Goal: Check status

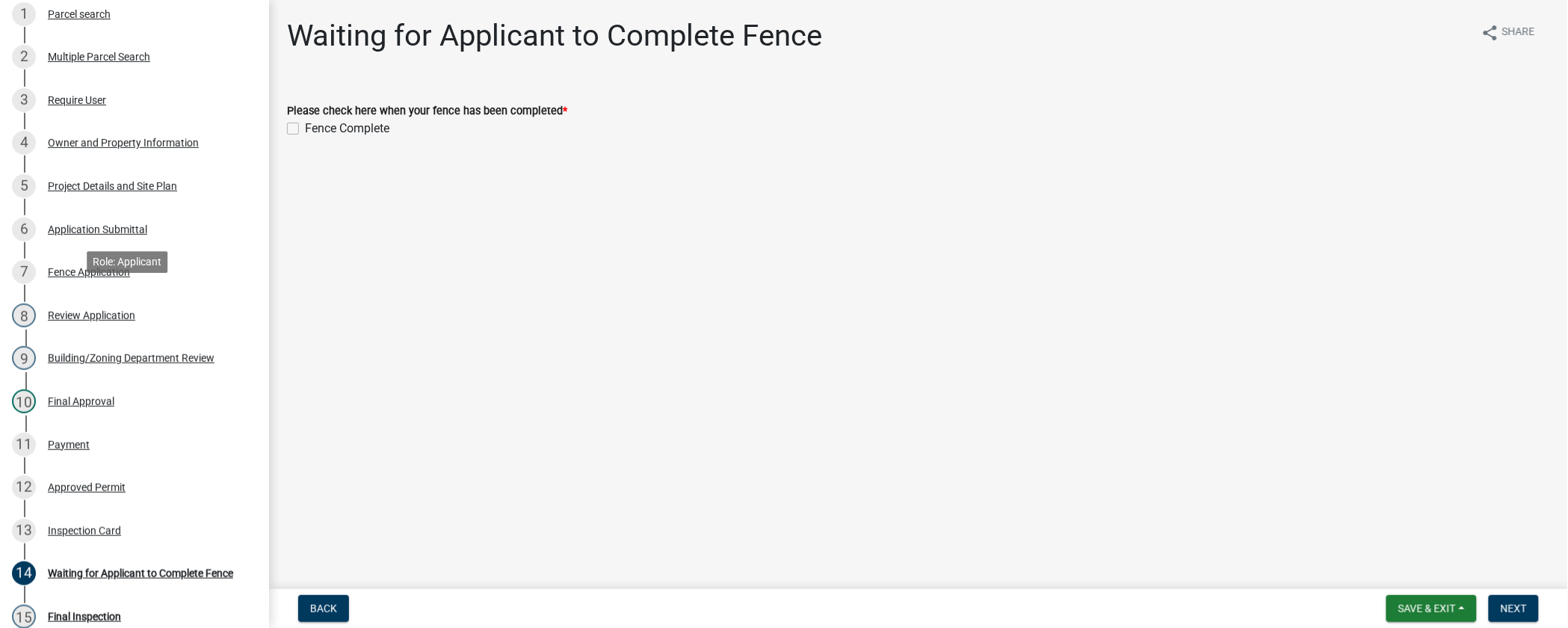
scroll to position [187, 0]
click at [75, 448] on div "11 Payment" at bounding box center [129, 443] width 234 height 24
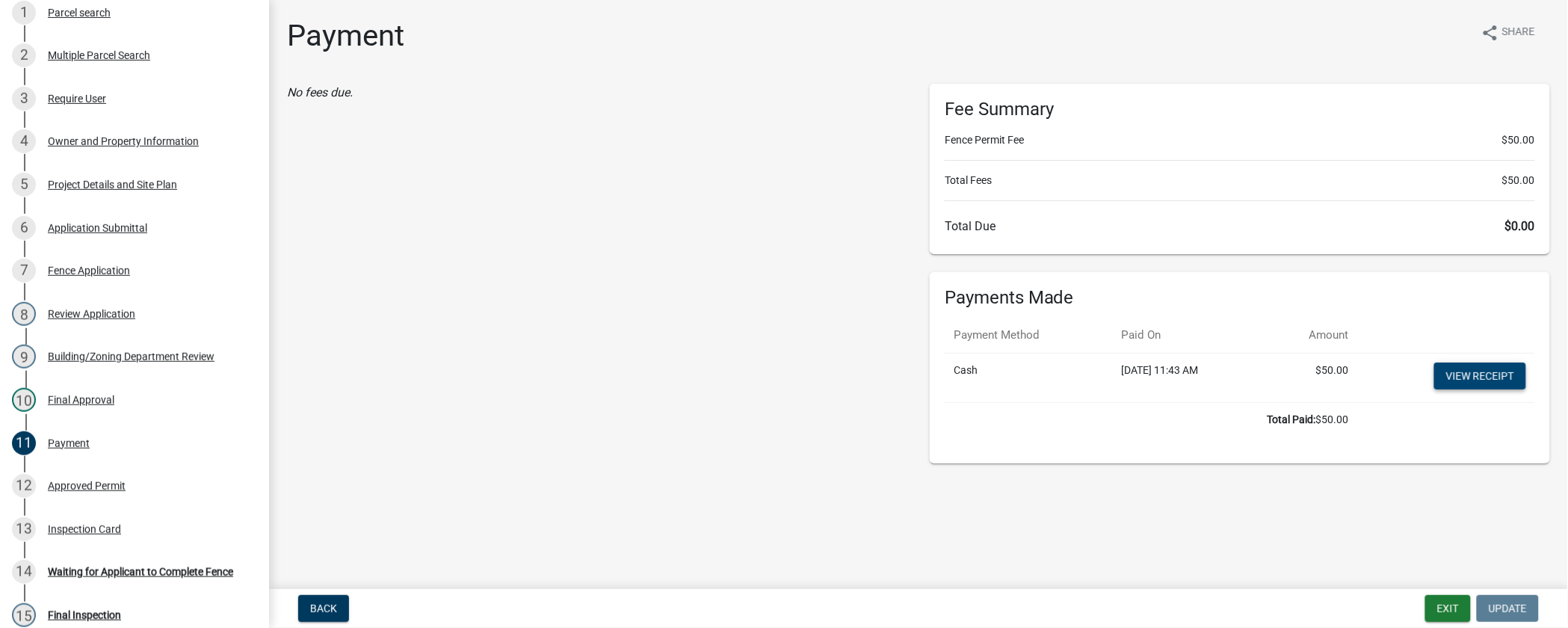
click at [1472, 376] on link "View receipt" at bounding box center [1480, 376] width 92 height 27
click at [173, 180] on div "Project Details and Site Plan" at bounding box center [113, 185] width 129 height 11
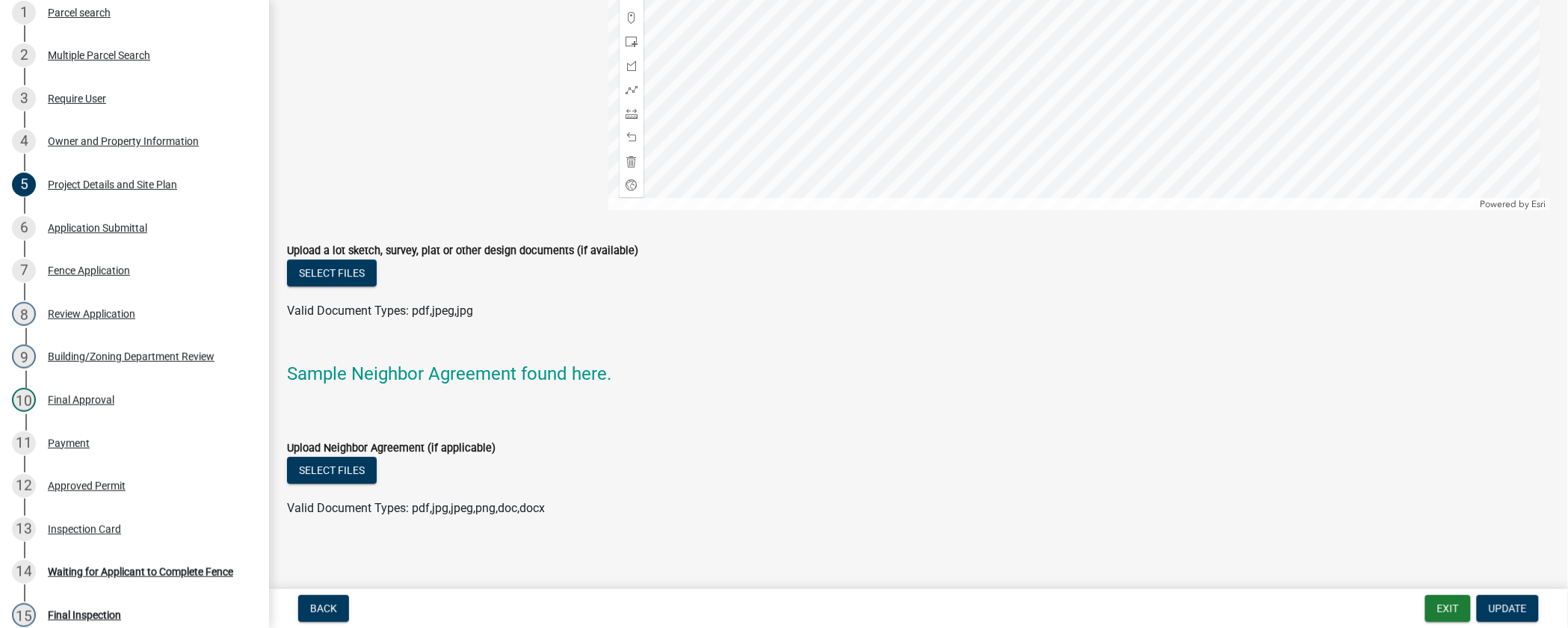
scroll to position [1521, 0]
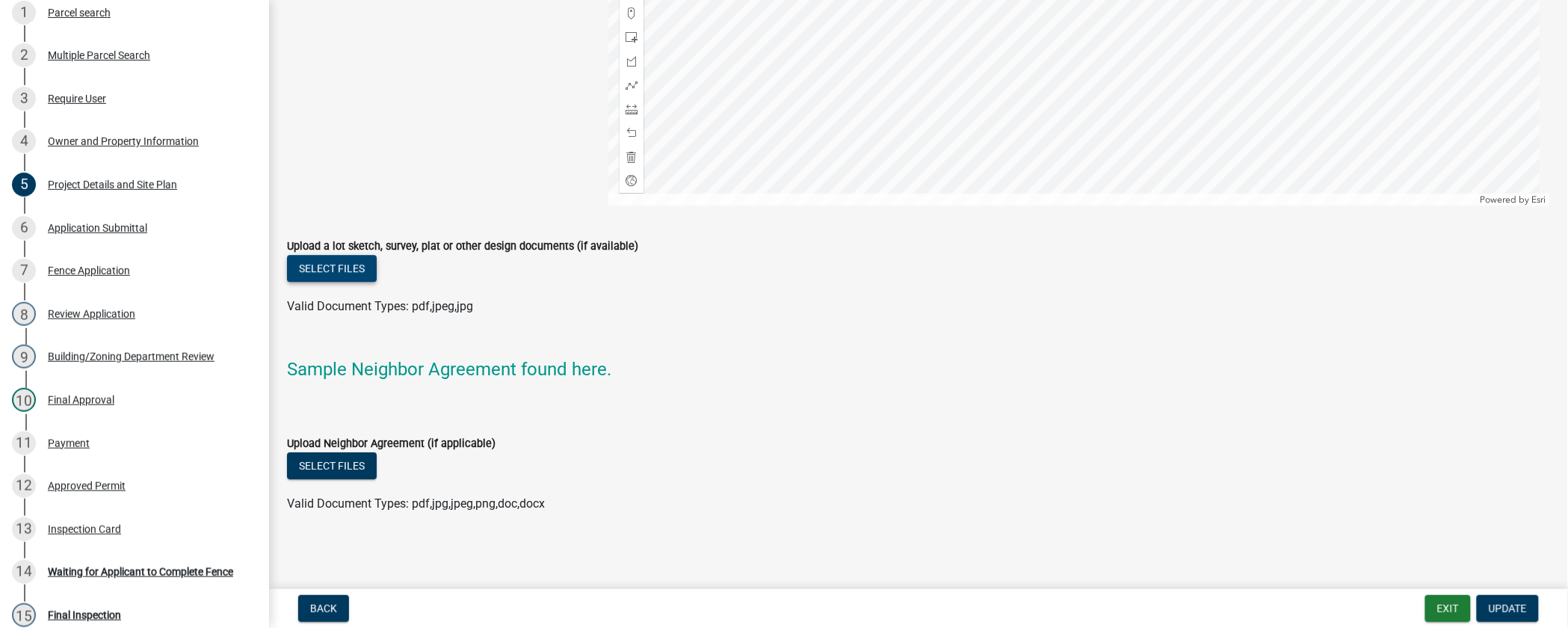
click at [331, 269] on button "Select files" at bounding box center [332, 268] width 90 height 27
click at [312, 269] on button "Select files" at bounding box center [332, 268] width 90 height 27
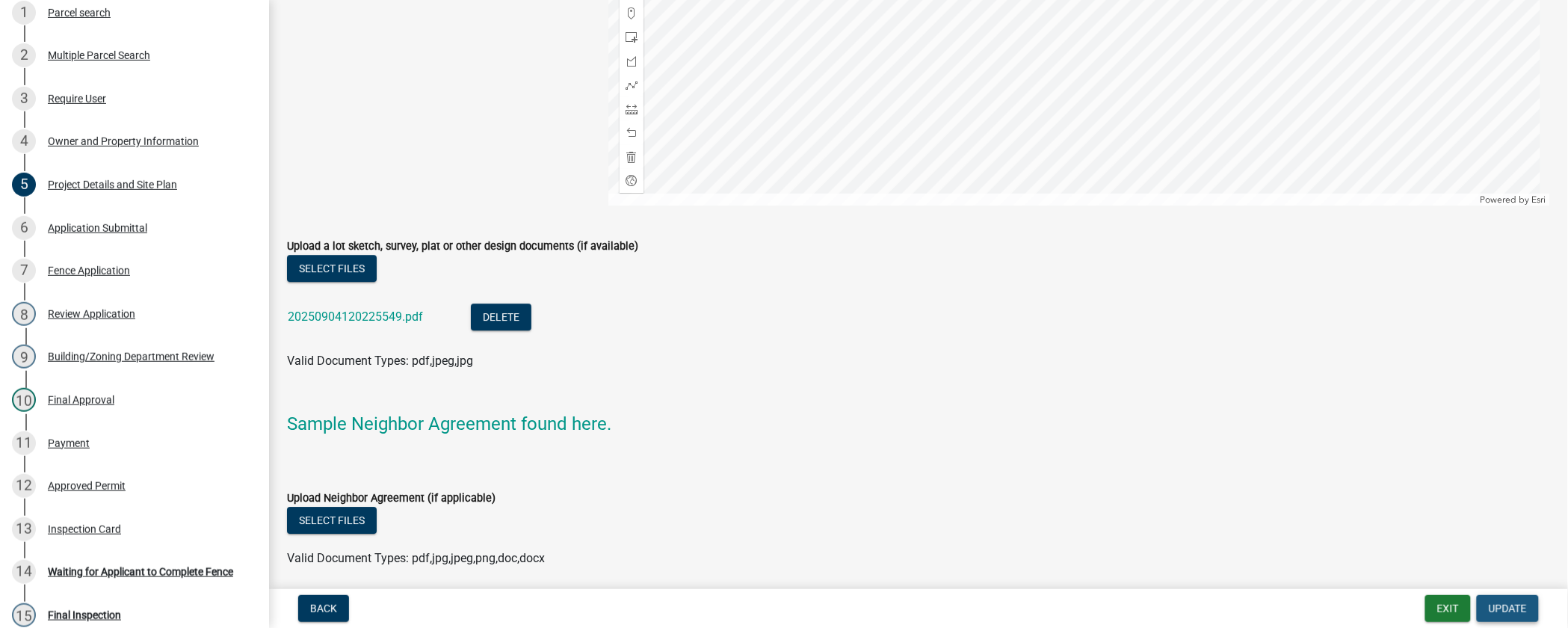
click at [1501, 603] on span "Update" at bounding box center [1508, 608] width 38 height 12
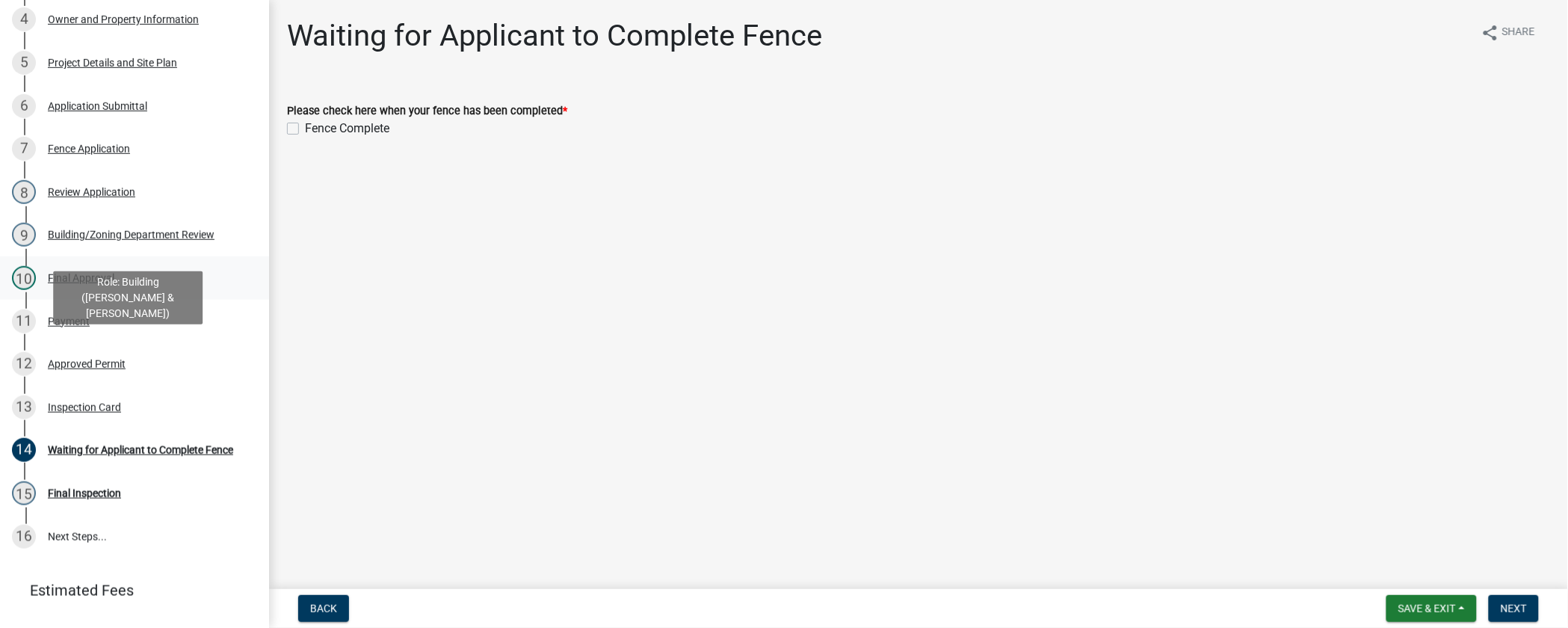
scroll to position [311, 0]
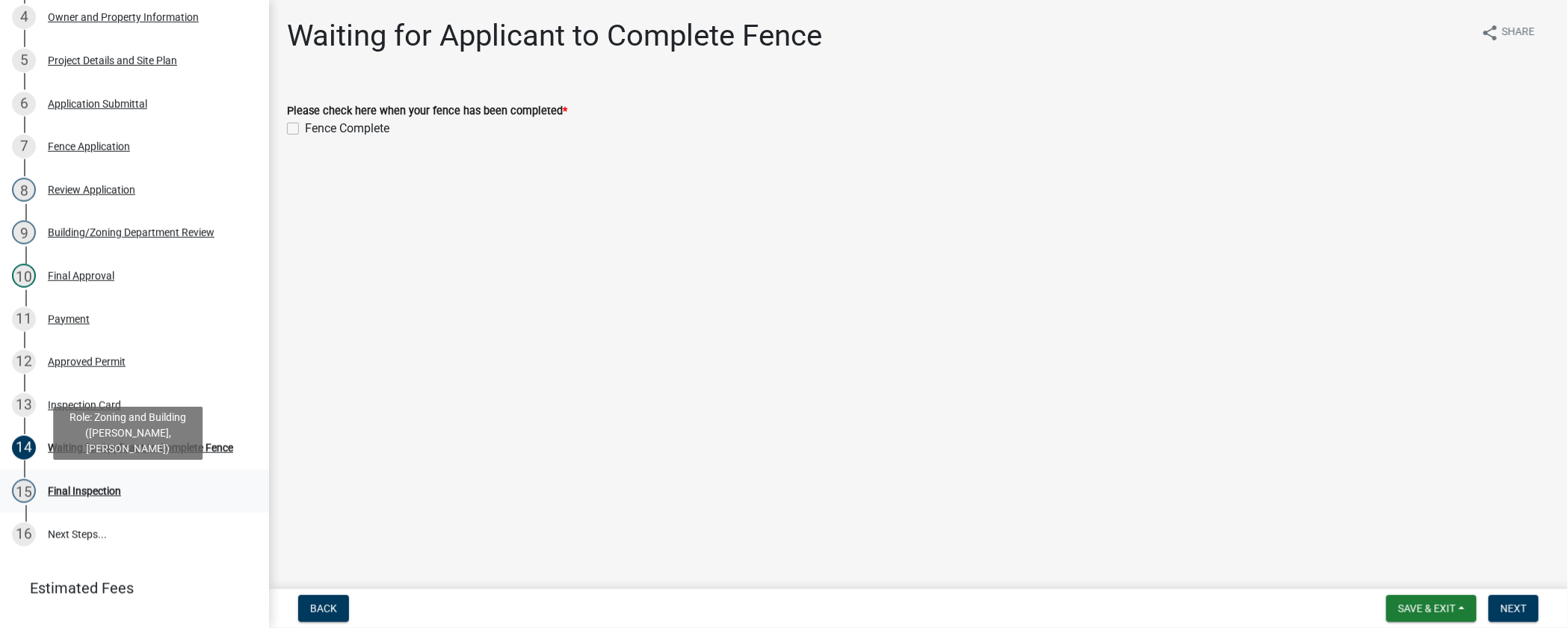
click at [120, 495] on div "Final Inspection" at bounding box center [85, 491] width 74 height 11
click at [725, 281] on main "Waiting for Applicant to Complete Fence share Share Please check here when your…" at bounding box center [918, 292] width 1299 height 583
